Goal: Navigation & Orientation: Go to known website

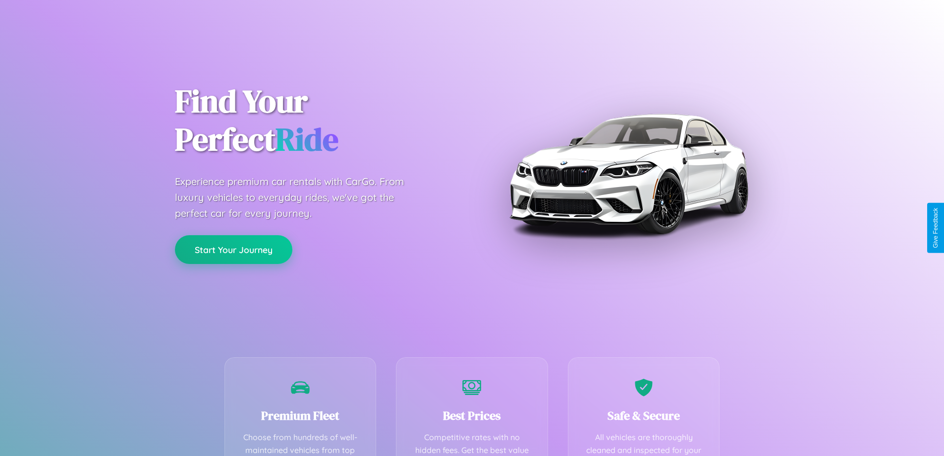
click at [234, 250] on button "Start Your Journey" at bounding box center [233, 249] width 117 height 29
click at [234, 249] on button "Start Your Journey" at bounding box center [233, 249] width 117 height 29
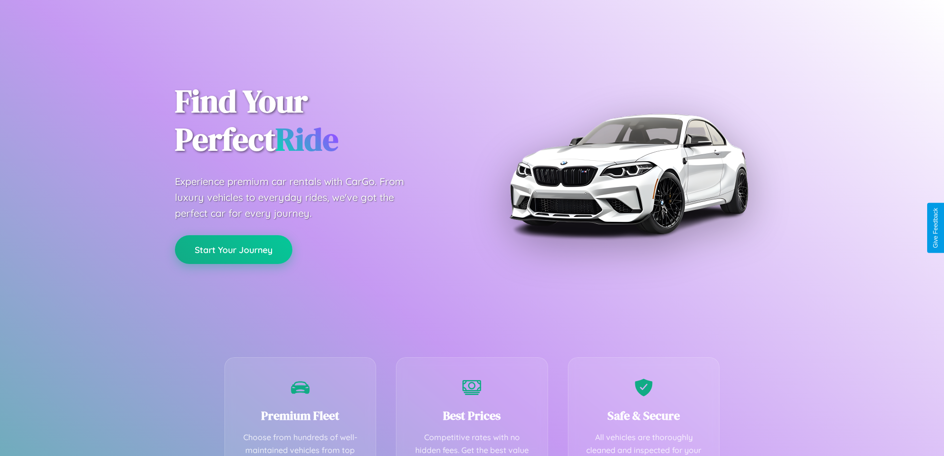
click at [234, 249] on button "Start Your Journey" at bounding box center [233, 249] width 117 height 29
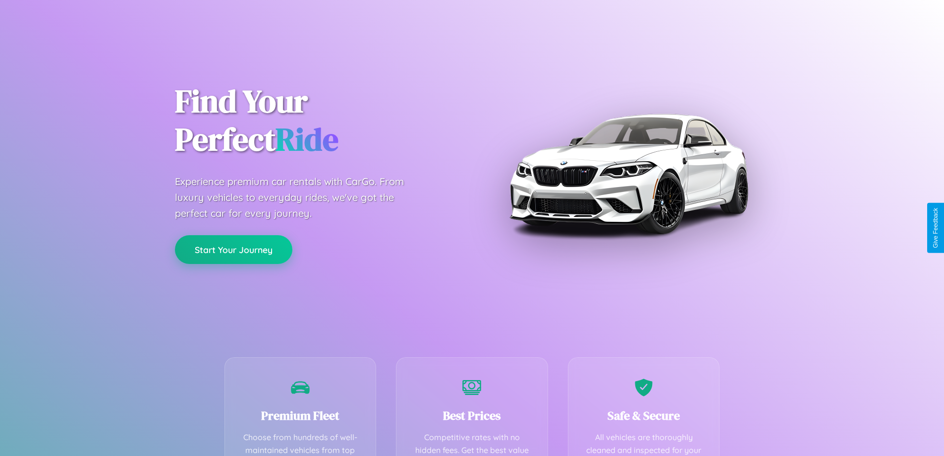
click at [234, 249] on button "Start Your Journey" at bounding box center [233, 249] width 117 height 29
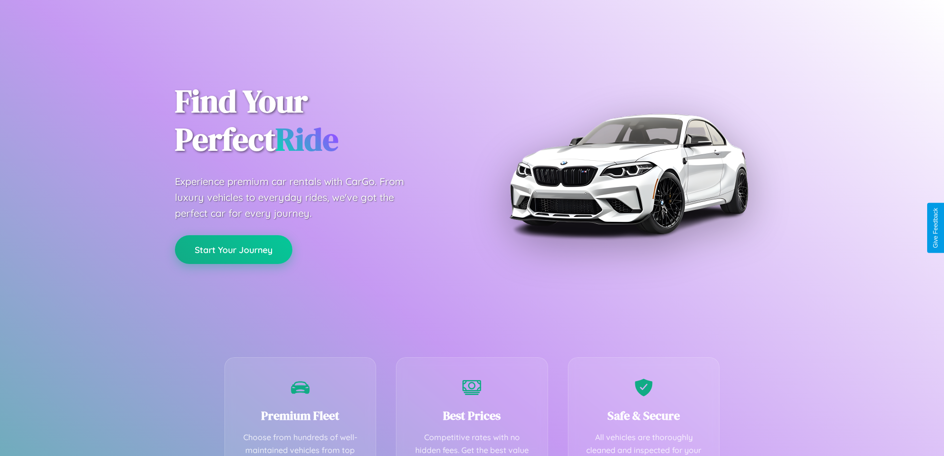
click at [234, 249] on button "Start Your Journey" at bounding box center [233, 249] width 117 height 29
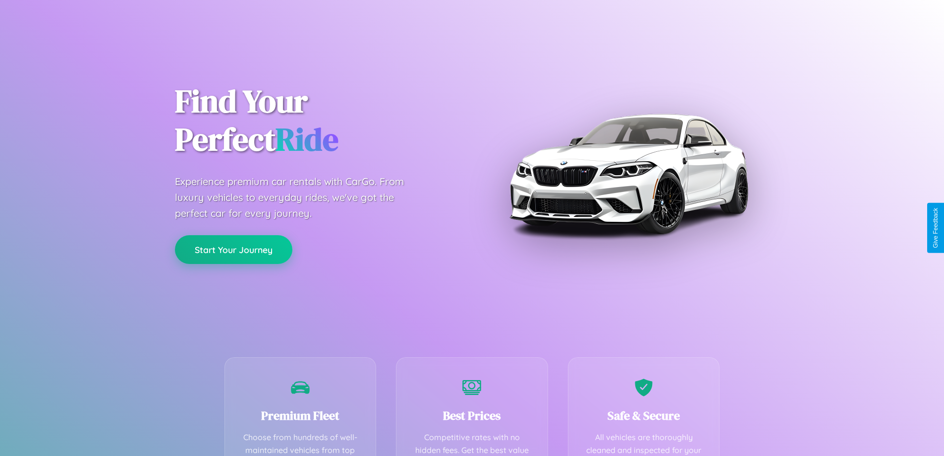
click at [234, 249] on button "Start Your Journey" at bounding box center [233, 249] width 117 height 29
